Goal: Find specific page/section: Find specific page/section

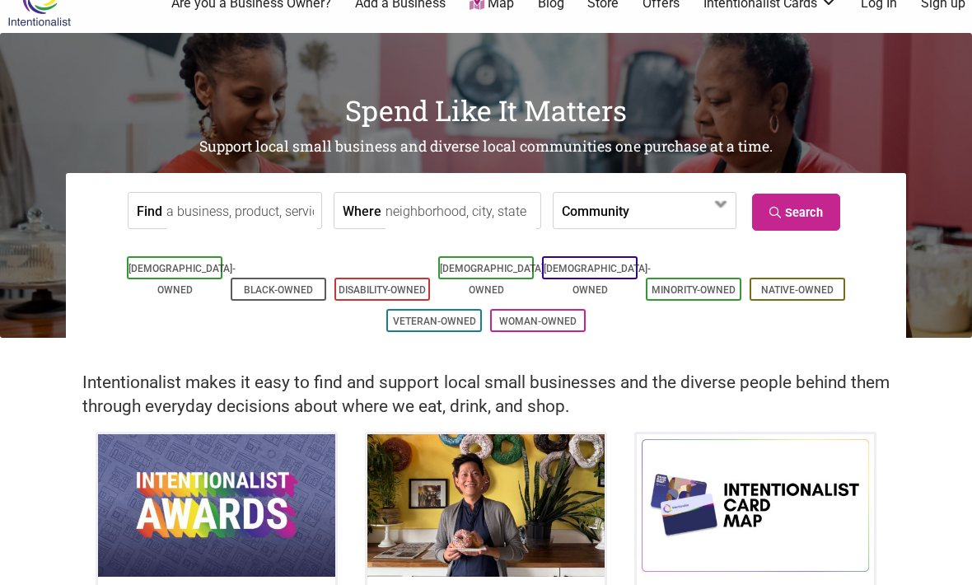
scroll to position [30, 0]
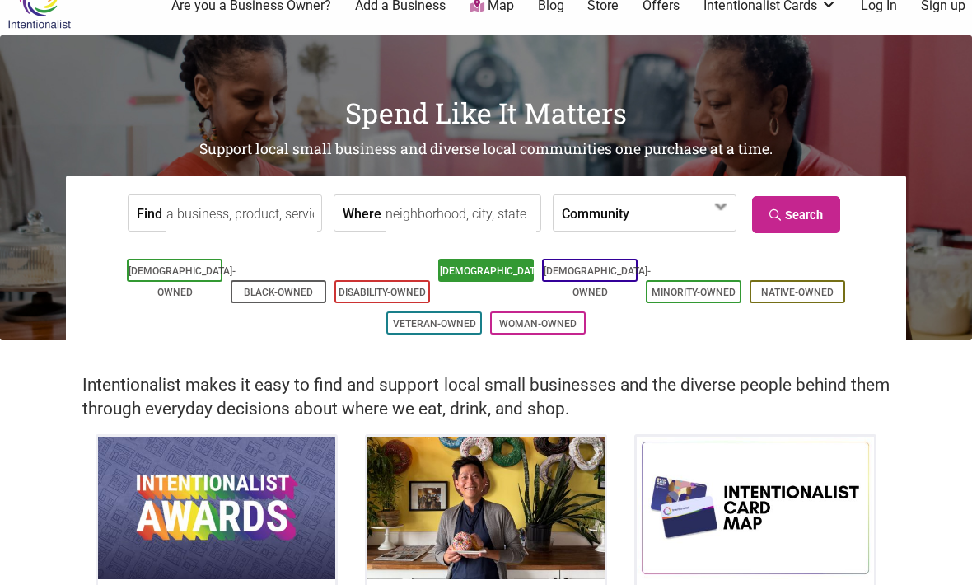
click at [474, 267] on link "[DEMOGRAPHIC_DATA]-Owned" at bounding box center [493, 281] width 107 height 33
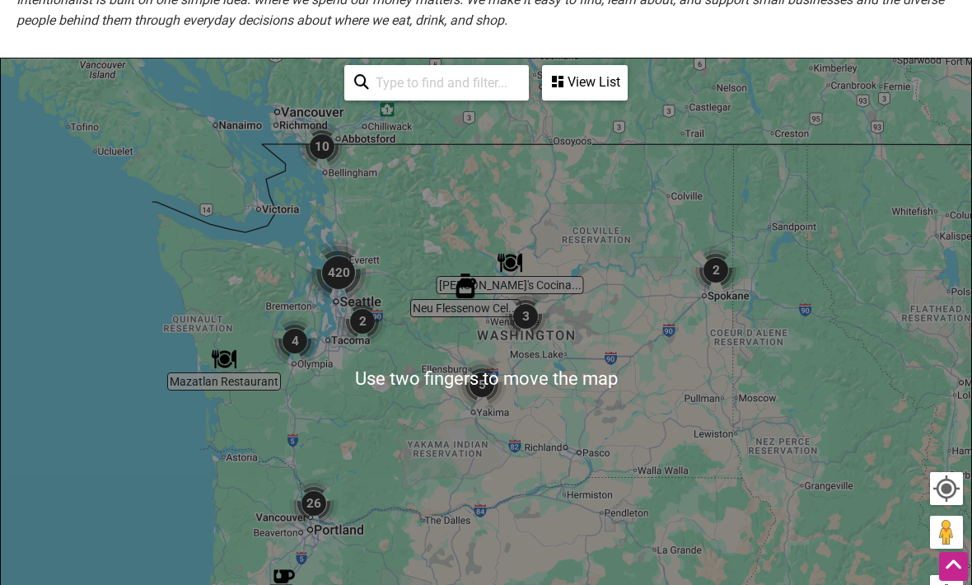
scroll to position [320, 0]
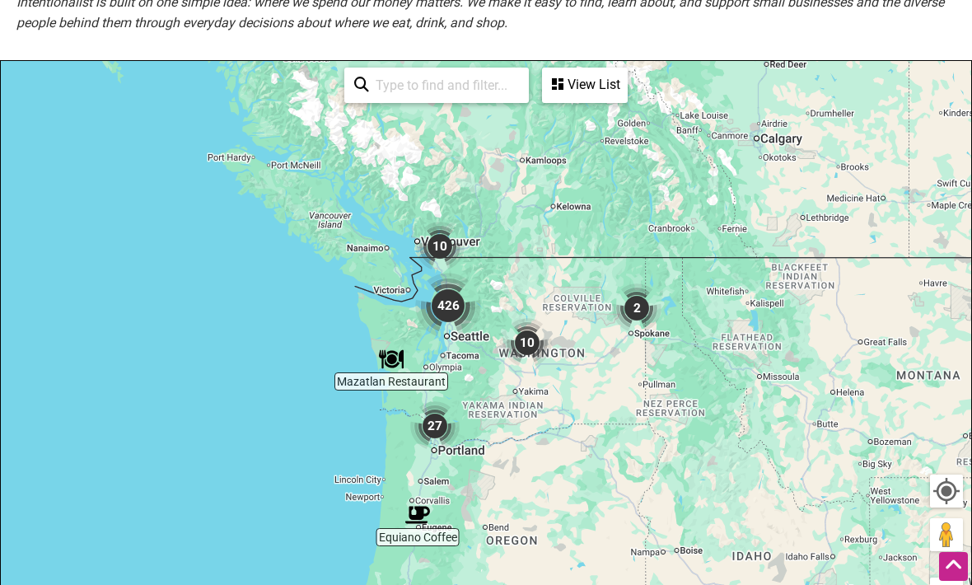
click at [567, 79] on div "View List" at bounding box center [585, 84] width 82 height 31
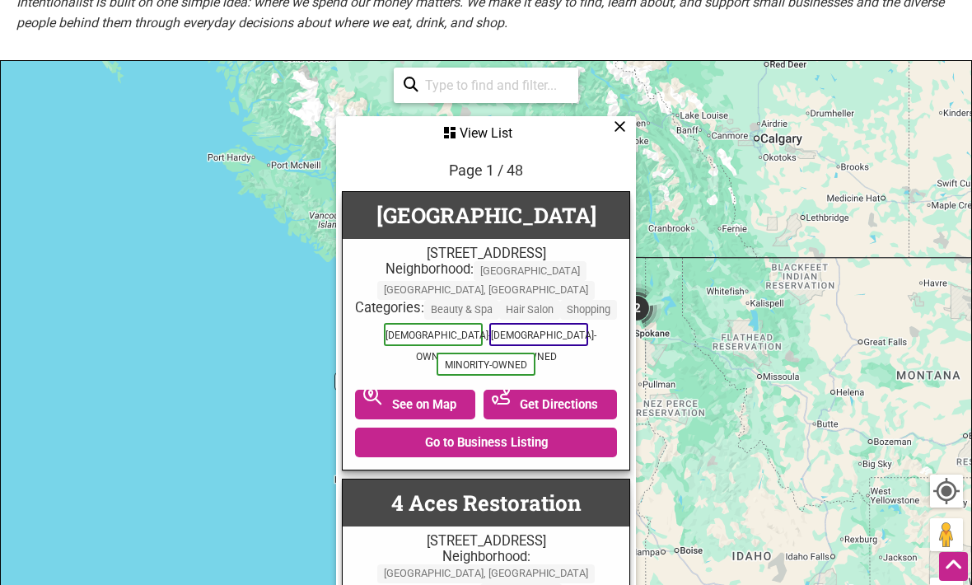
click at [754, 380] on div "To navigate, press the arrow keys." at bounding box center [486, 381] width 970 height 641
click at [621, 126] on icon at bounding box center [620, 126] width 12 height 1
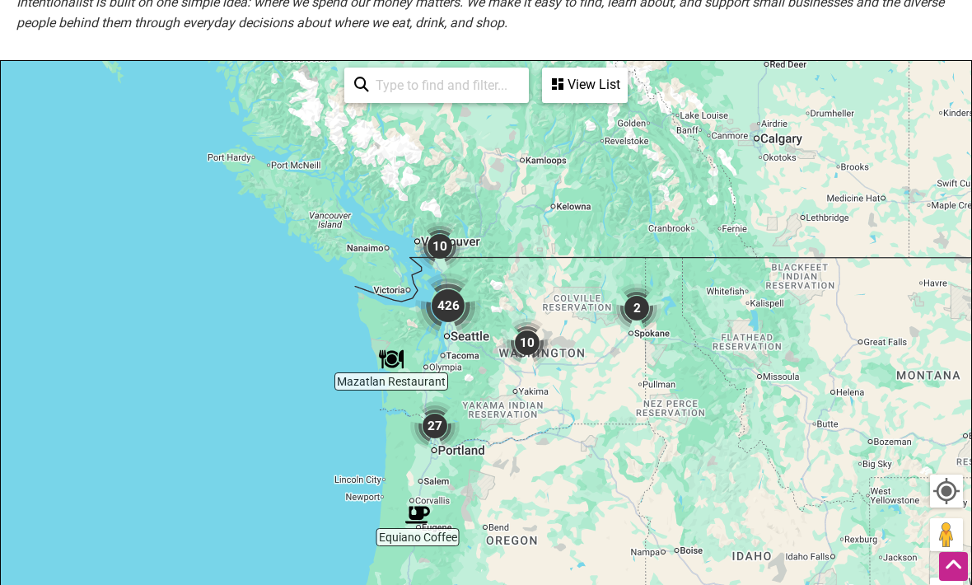
click at [950, 584] on button "Zoom in" at bounding box center [946, 593] width 33 height 33
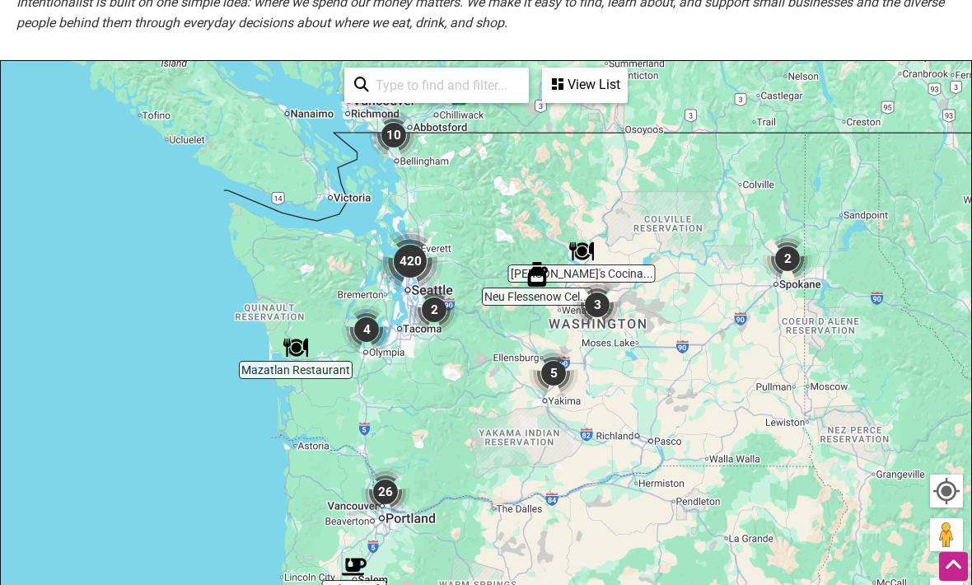
click at [948, 584] on button "Zoom in" at bounding box center [946, 593] width 33 height 33
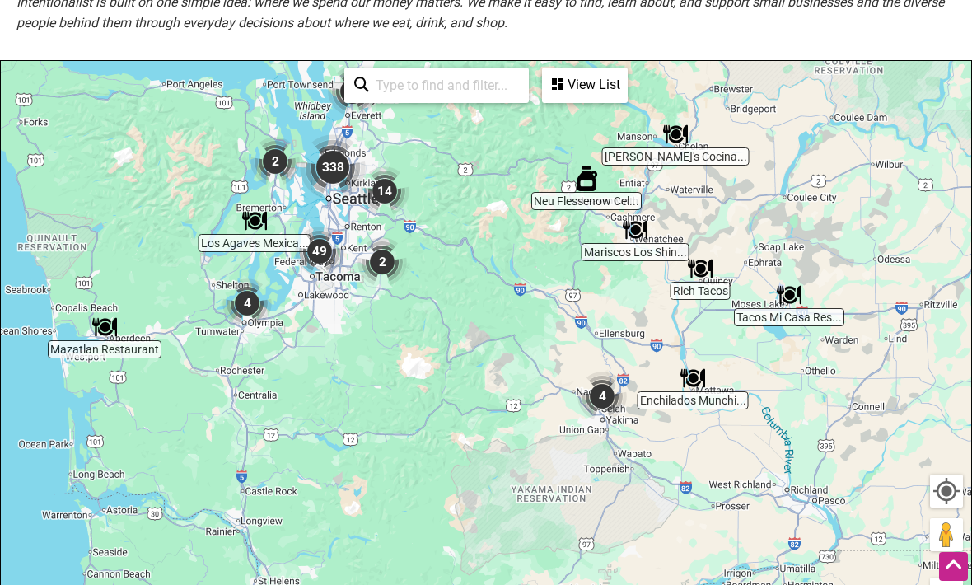
click at [945, 584] on button "Zoom in" at bounding box center [946, 593] width 33 height 33
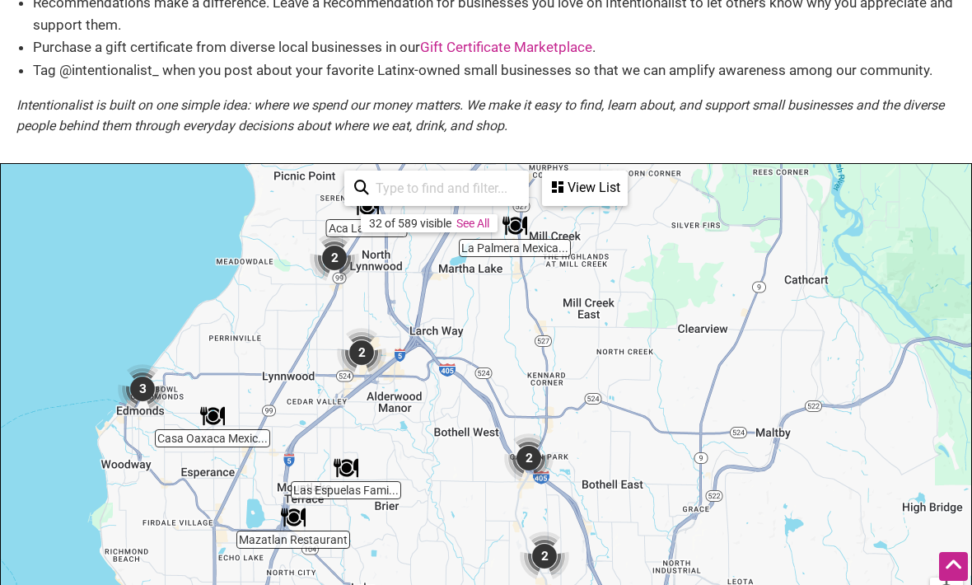
scroll to position [215, 0]
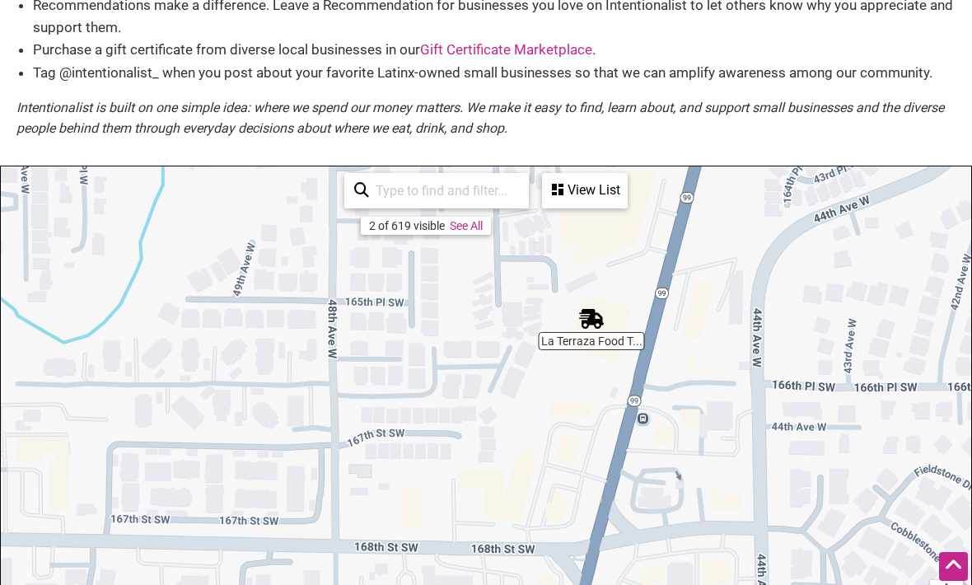
click at [475, 222] on link "See All" at bounding box center [466, 225] width 33 height 13
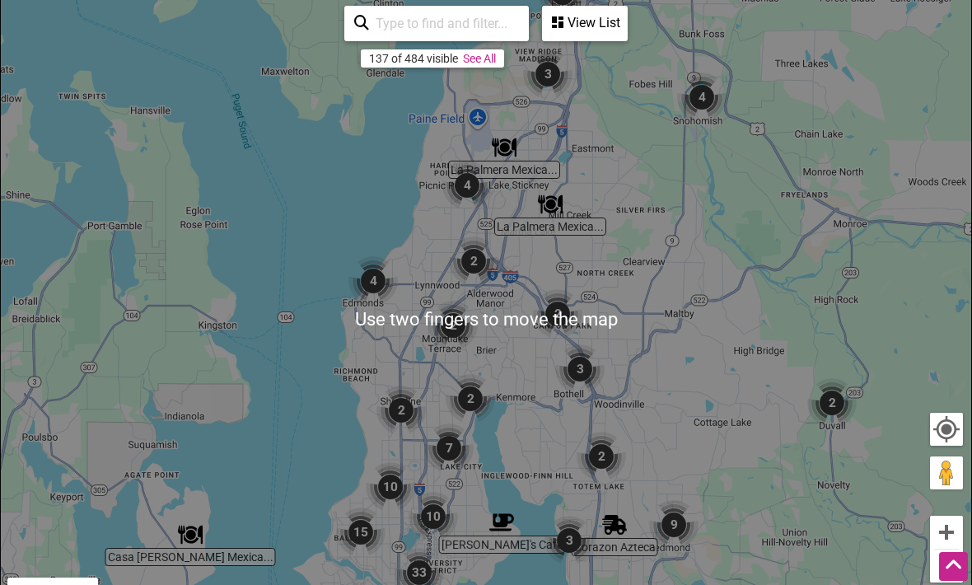
scroll to position [394, 0]
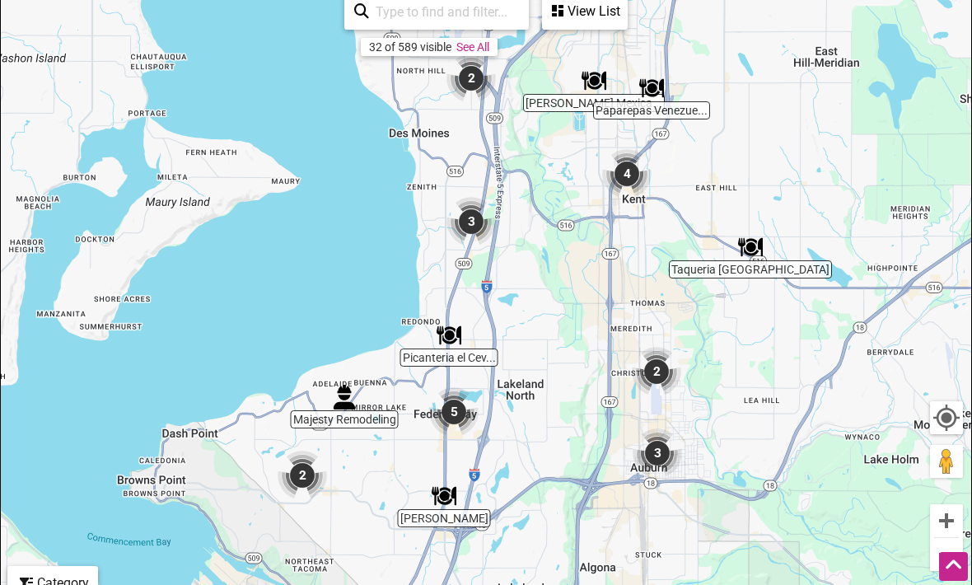
click at [456, 12] on input "search" at bounding box center [444, 12] width 150 height 32
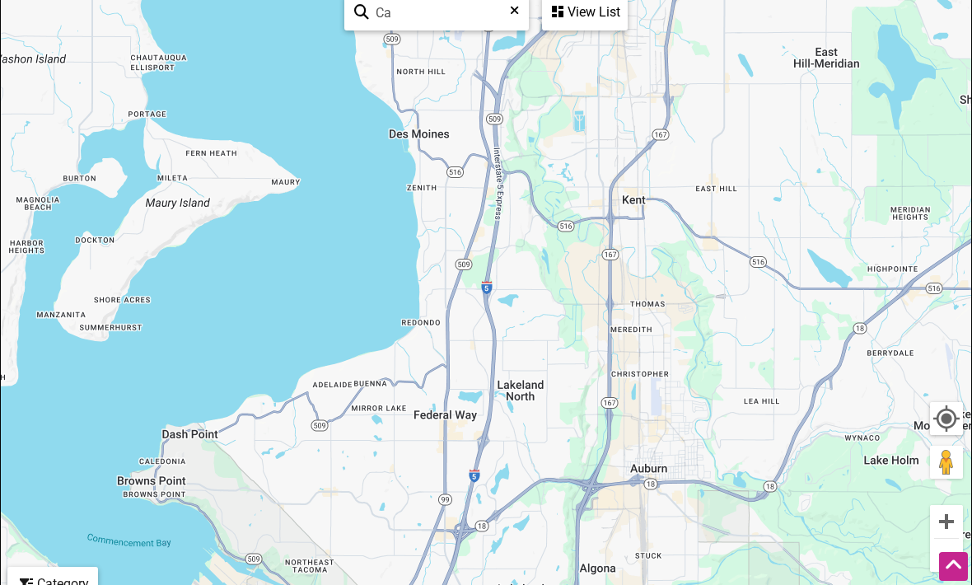
type input "C"
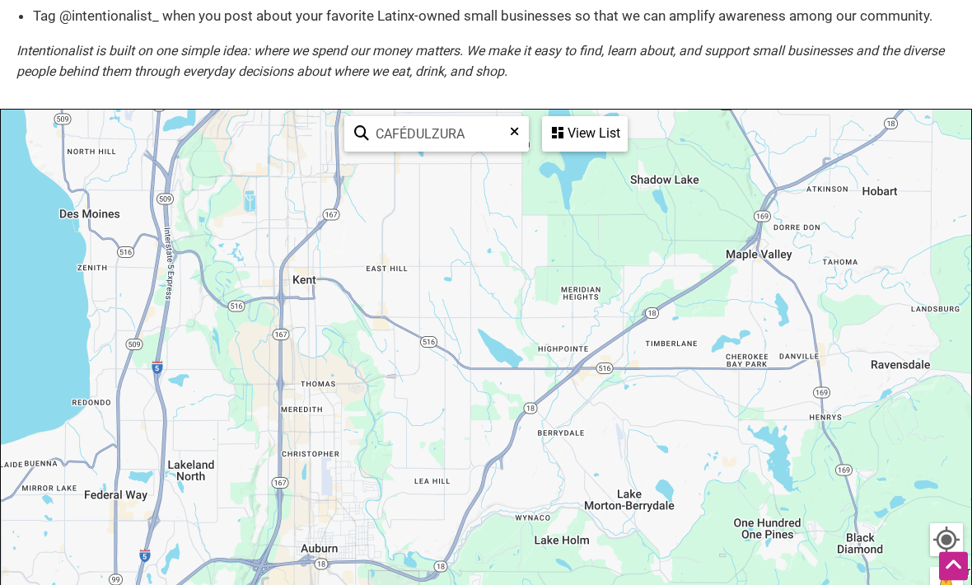
scroll to position [272, 0]
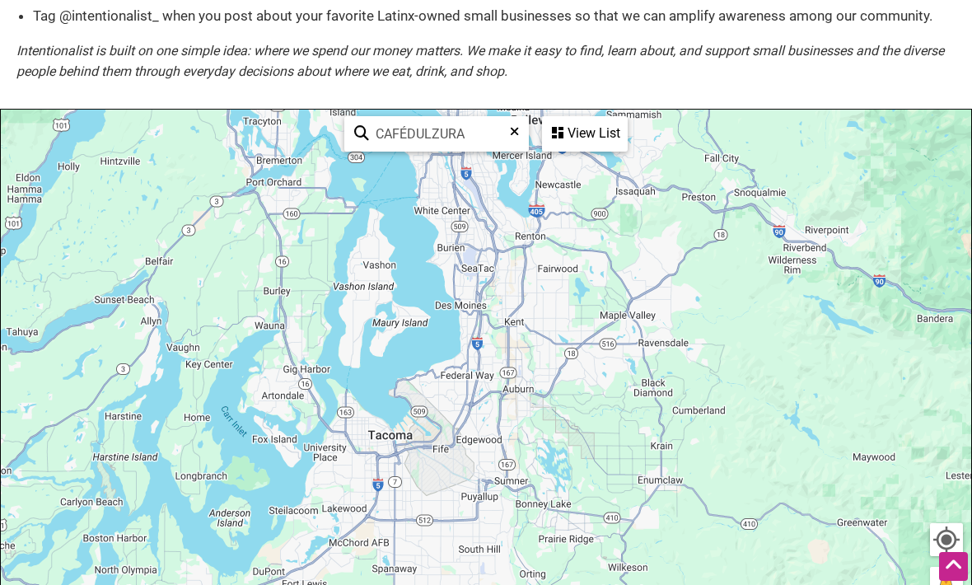
click at [469, 135] on input "CAFÉDULZURA" at bounding box center [443, 134] width 149 height 32
type input "C"
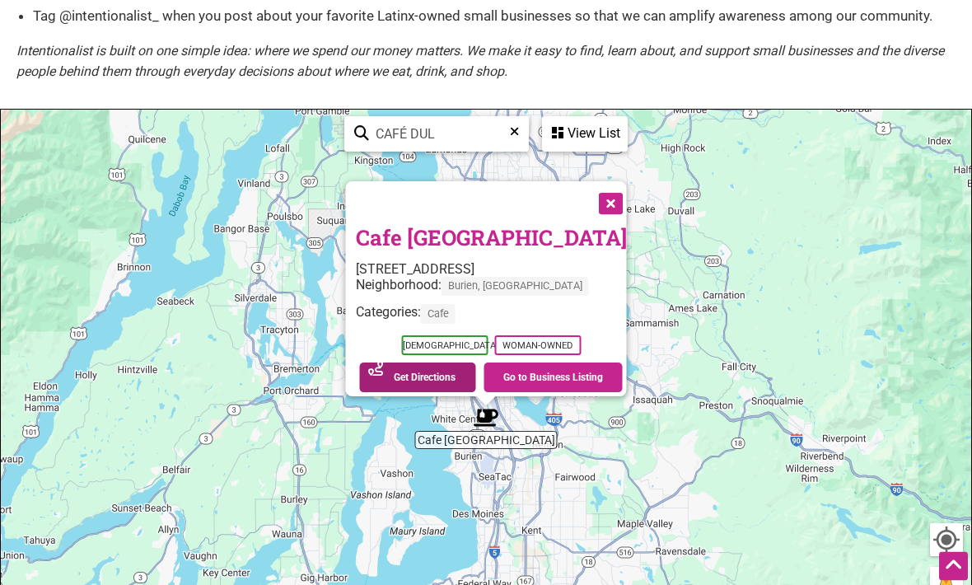
type input "CAFÉ DUL"
click at [414, 363] on link "Get Directions" at bounding box center [418, 378] width 116 height 30
